Goal: Transaction & Acquisition: Obtain resource

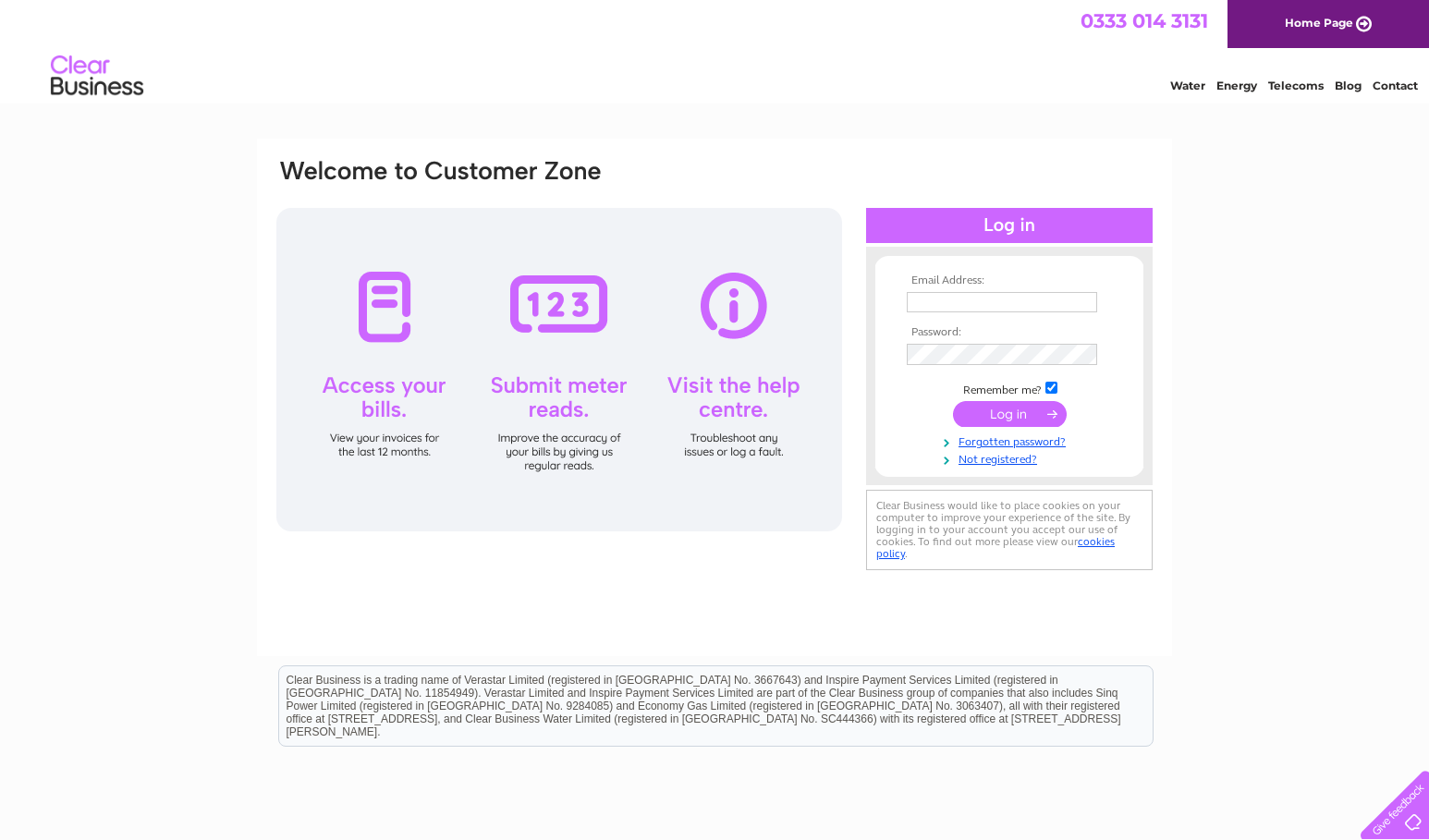
type input "admin@butehousenursinghome.co.uk"
click at [973, 421] on input "submit" at bounding box center [1009, 416] width 114 height 26
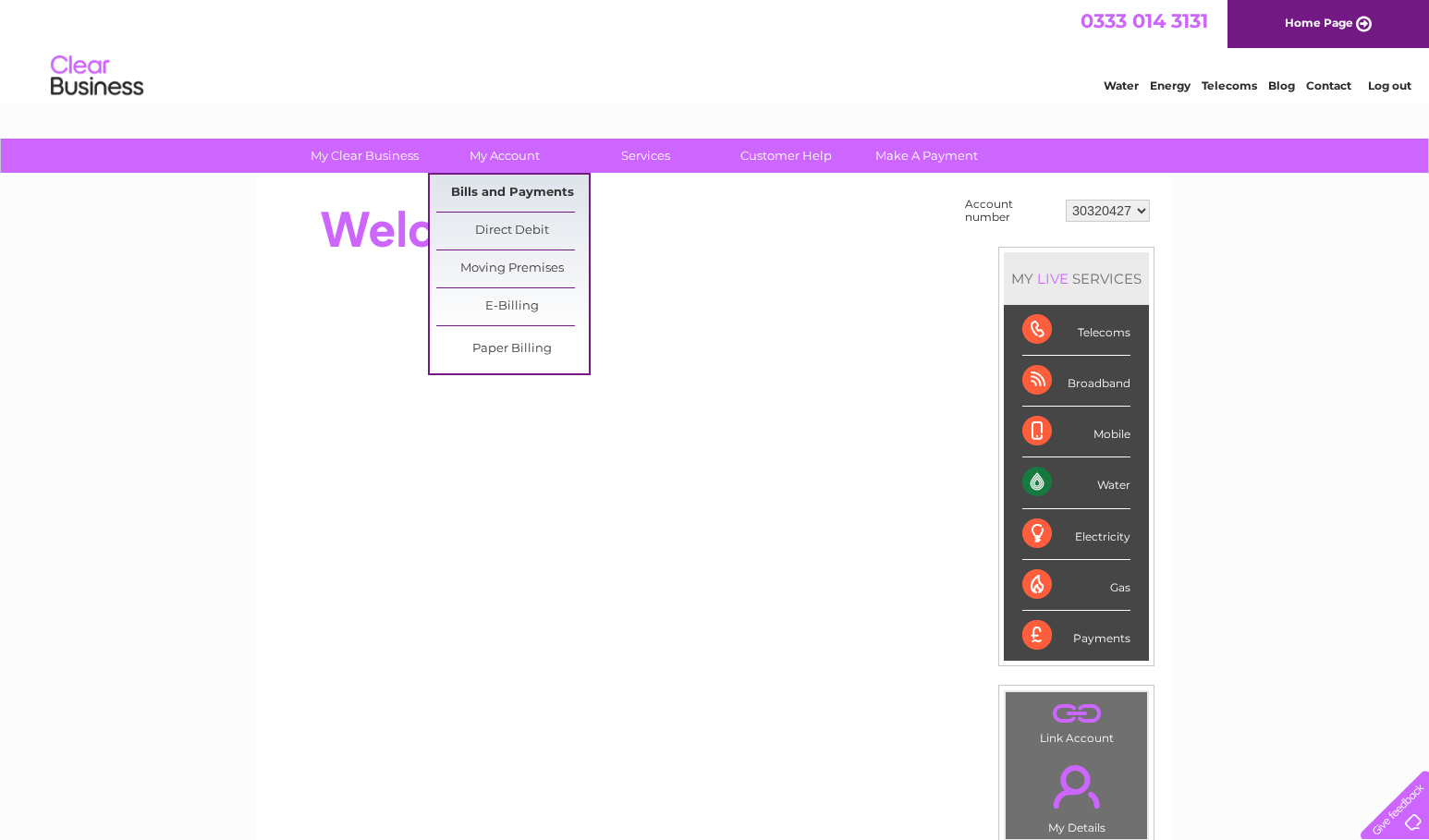
click at [499, 188] on link "Bills and Payments" at bounding box center [512, 192] width 152 height 37
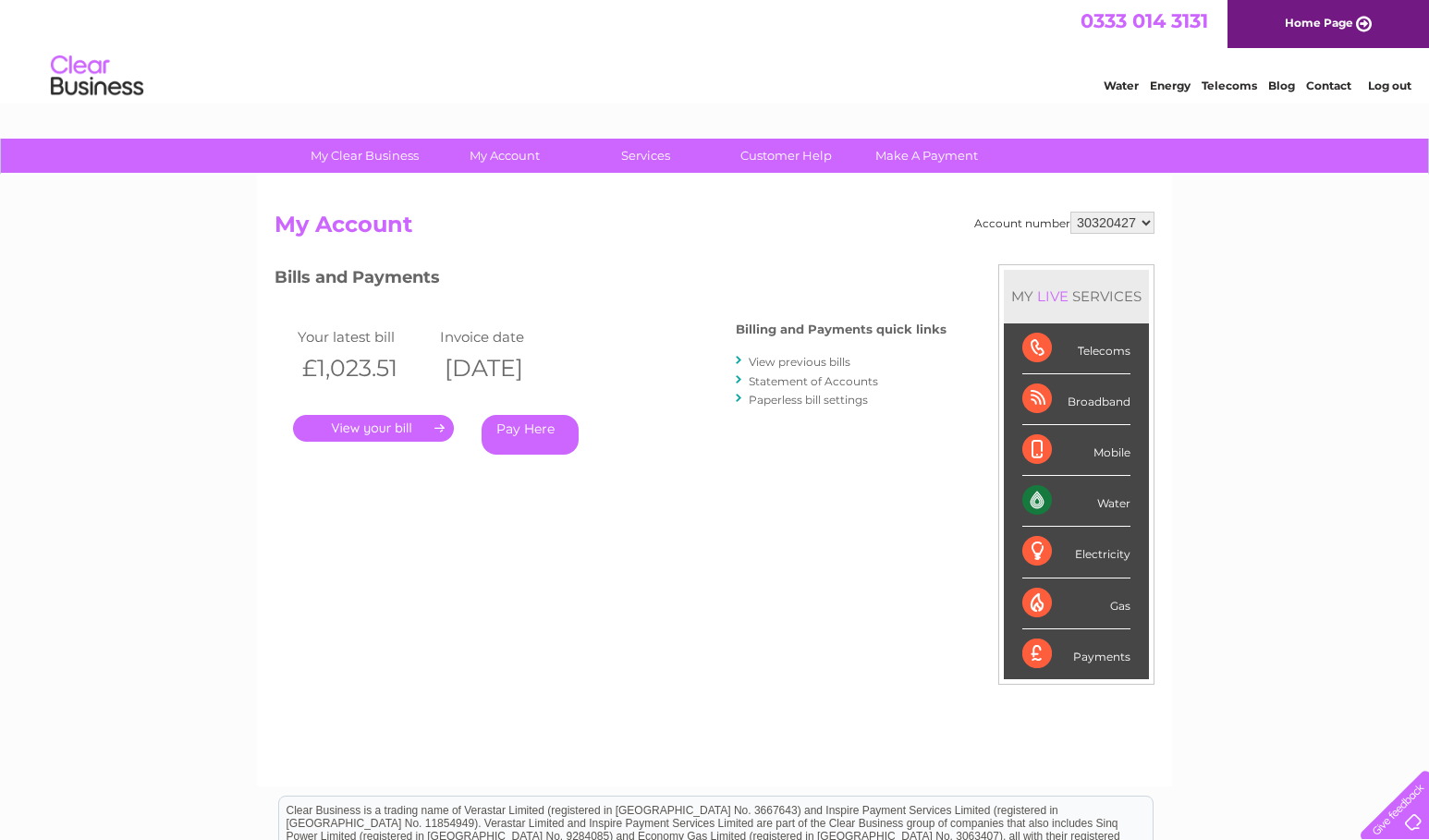
click at [427, 422] on link "." at bounding box center [373, 428] width 161 height 27
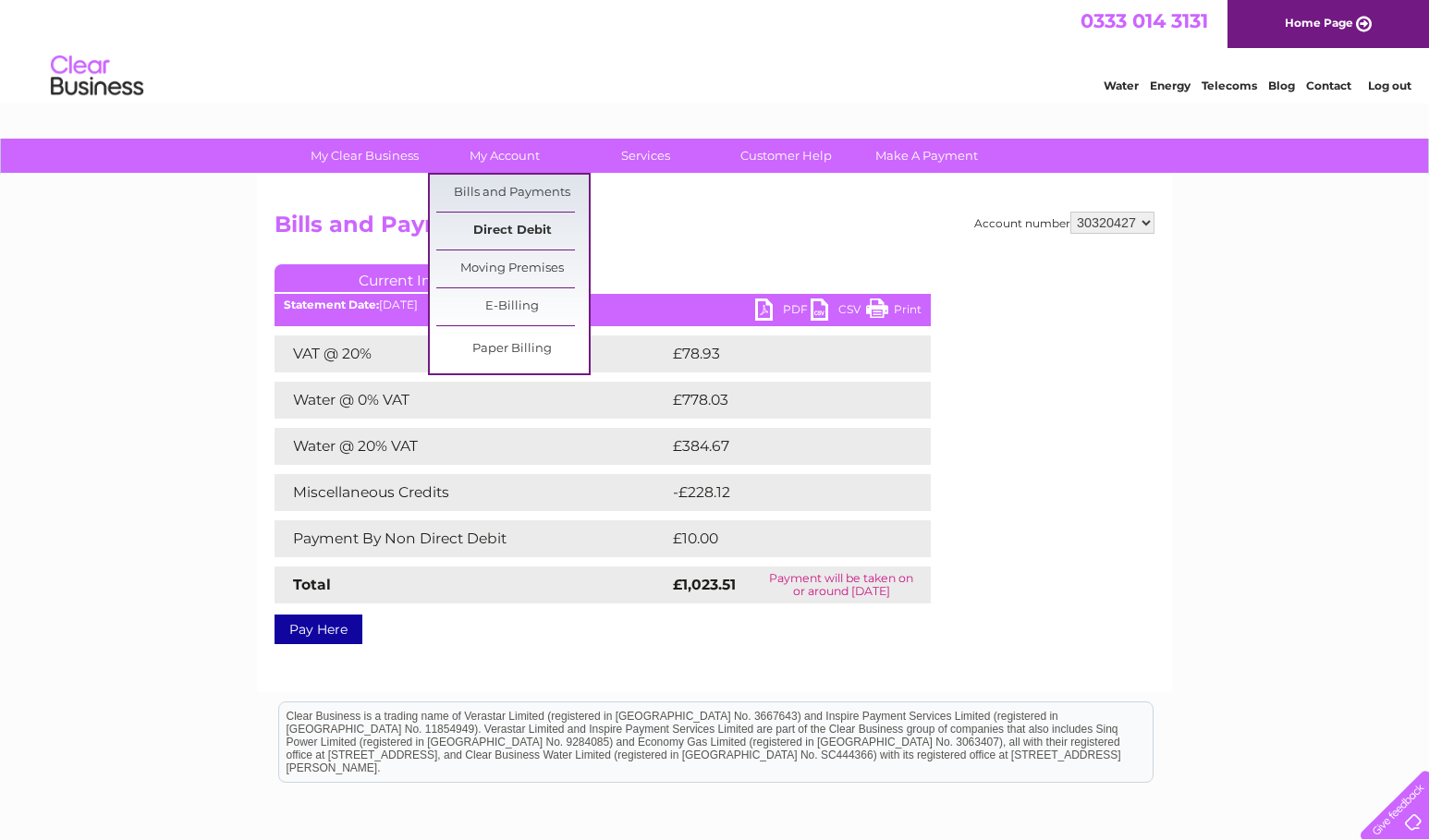
click at [502, 227] on link "Direct Debit" at bounding box center [512, 231] width 152 height 37
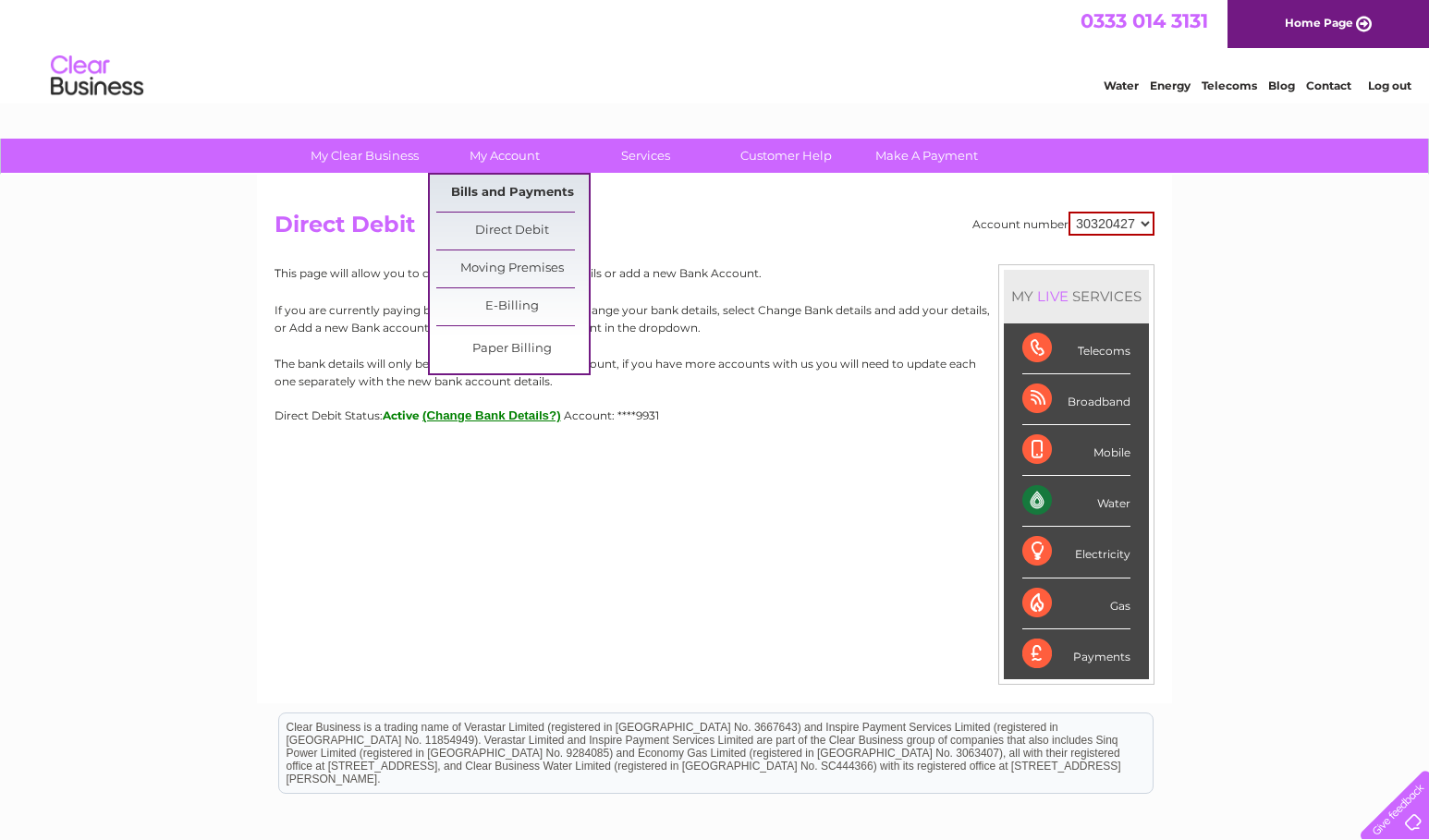
click at [509, 182] on link "Bills and Payments" at bounding box center [512, 192] width 152 height 37
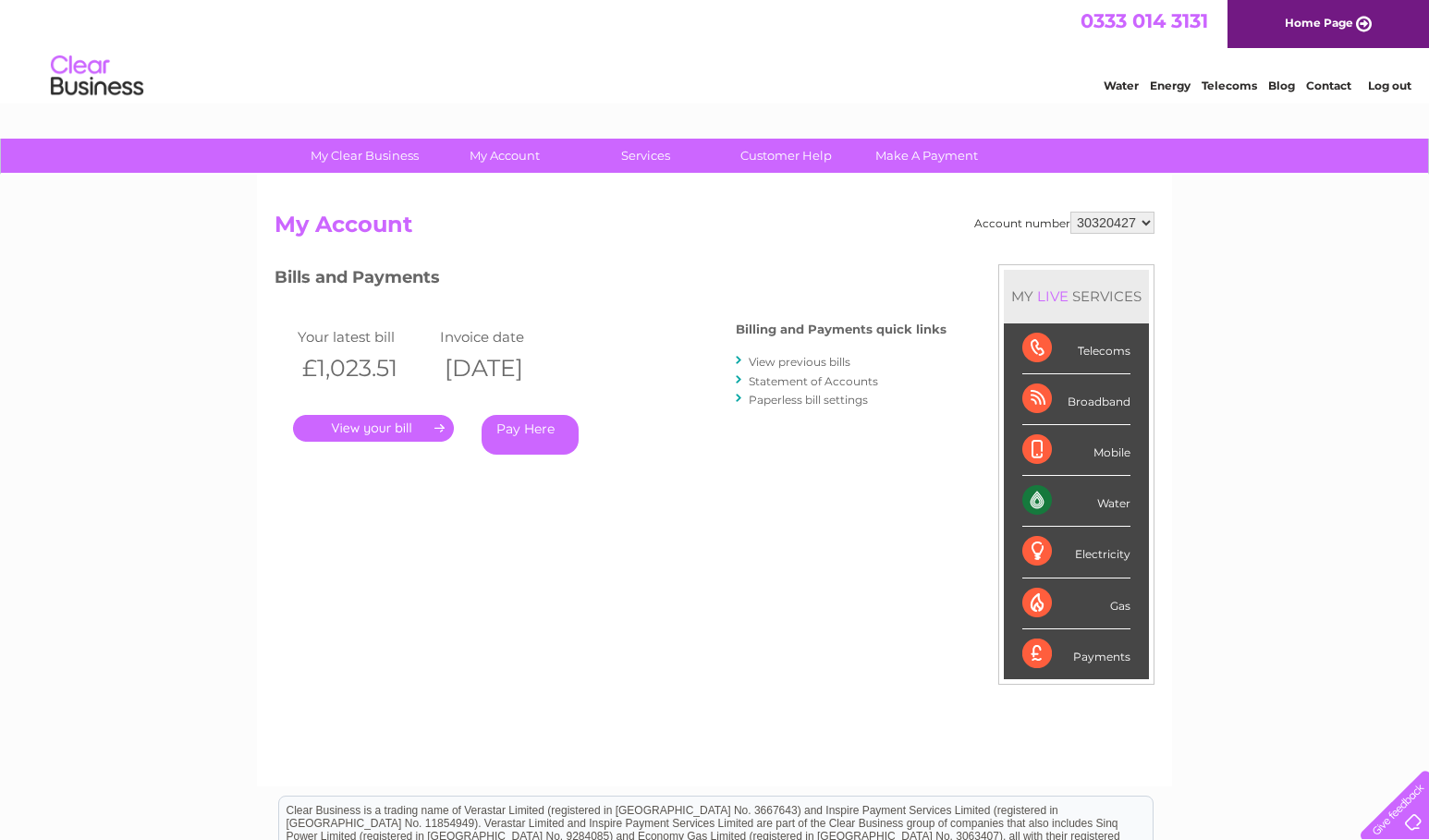
click at [390, 432] on link "." at bounding box center [373, 428] width 161 height 27
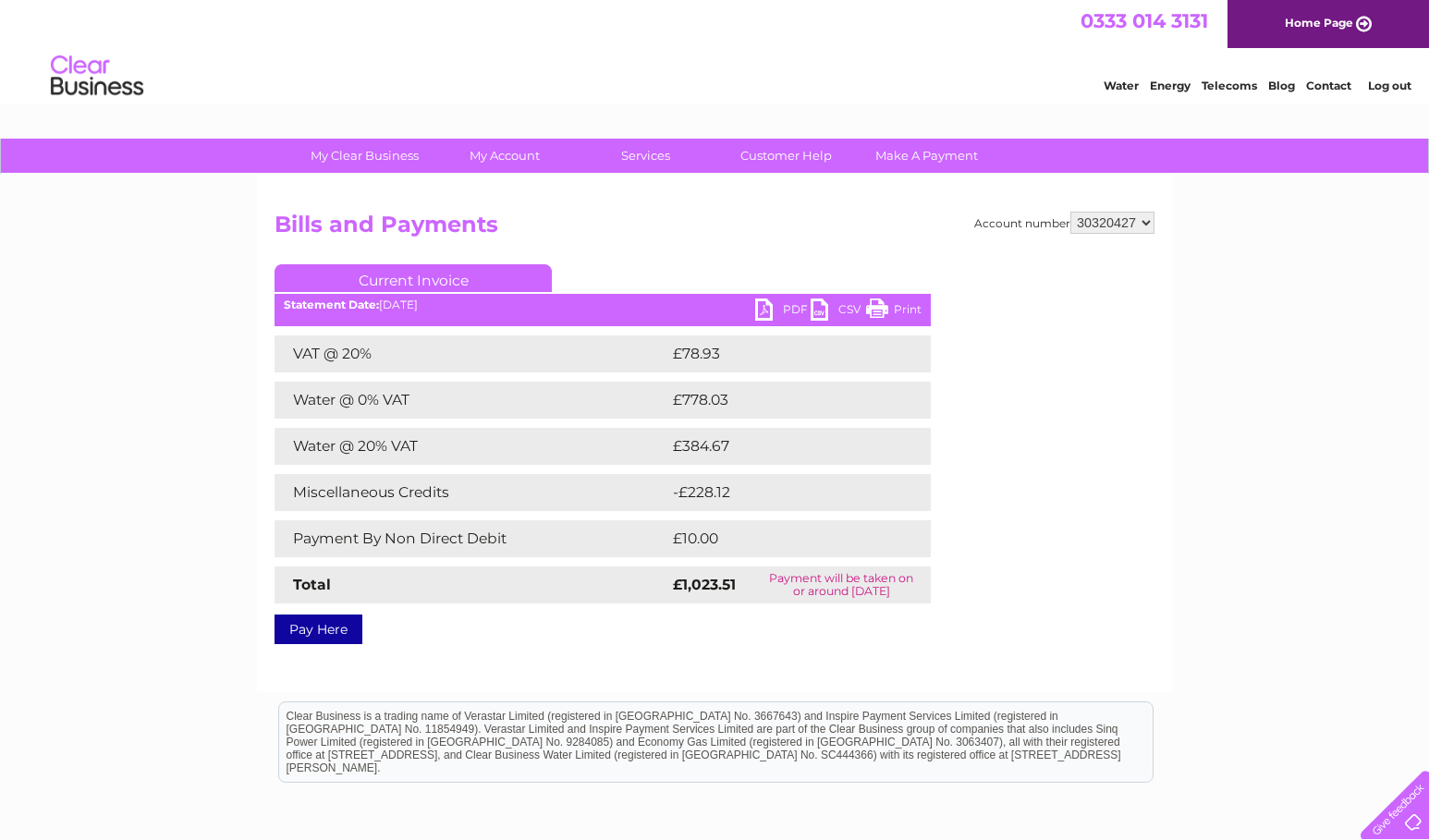
click at [781, 312] on link "PDF" at bounding box center [782, 312] width 56 height 27
